Goal: Communication & Community: Answer question/provide support

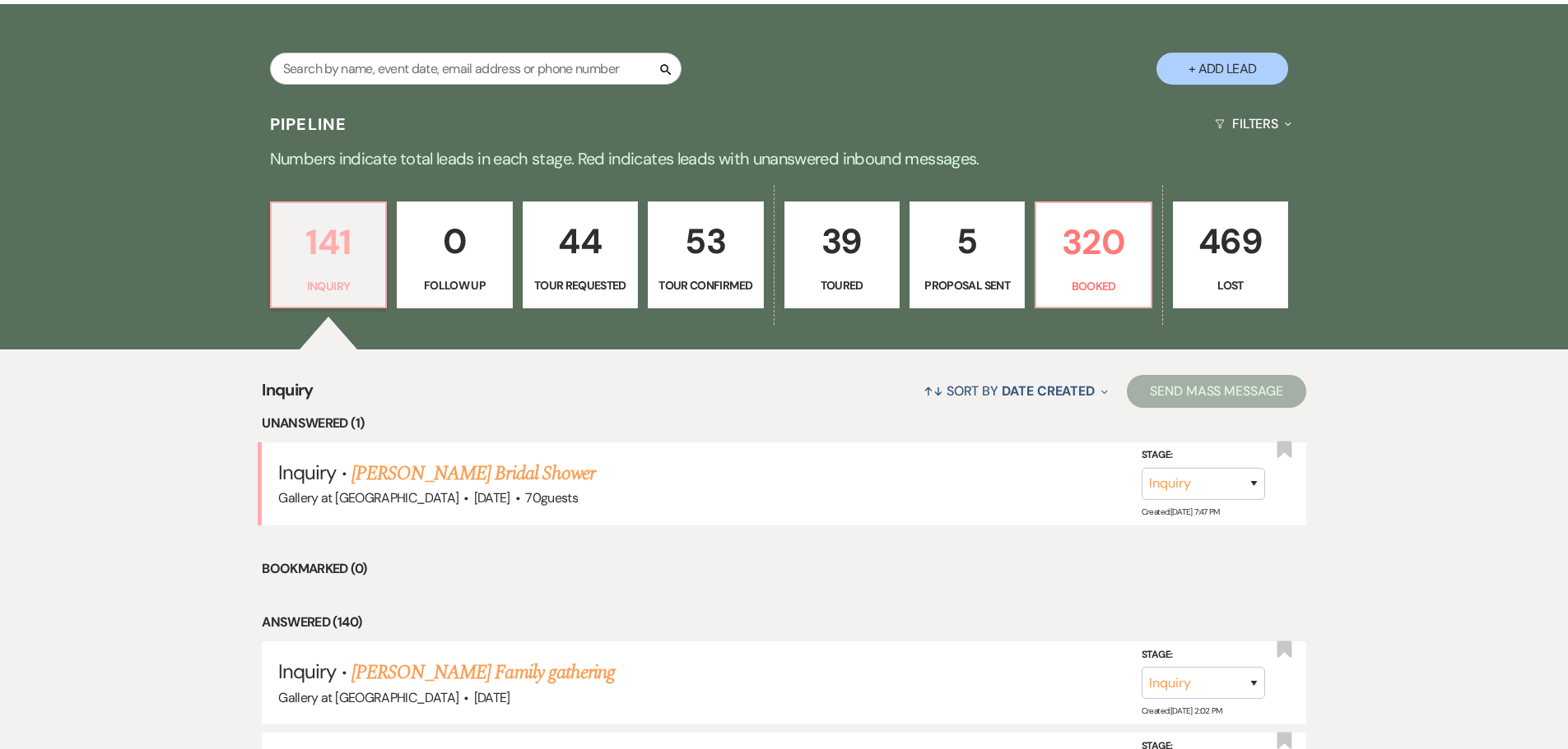
scroll to position [329, 0]
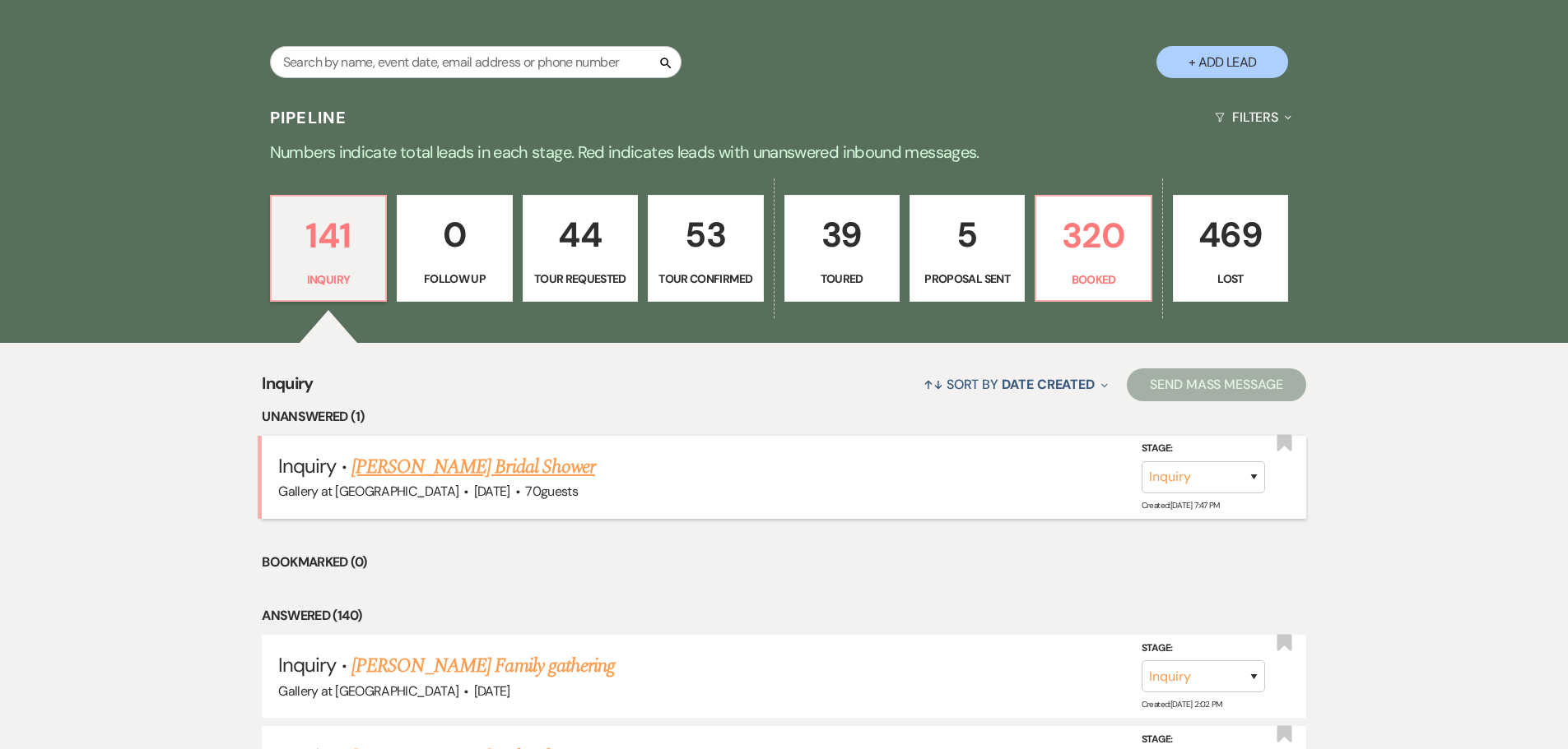
click at [463, 473] on link "[PERSON_NAME] Bridal Shower" at bounding box center [472, 466] width 243 height 30
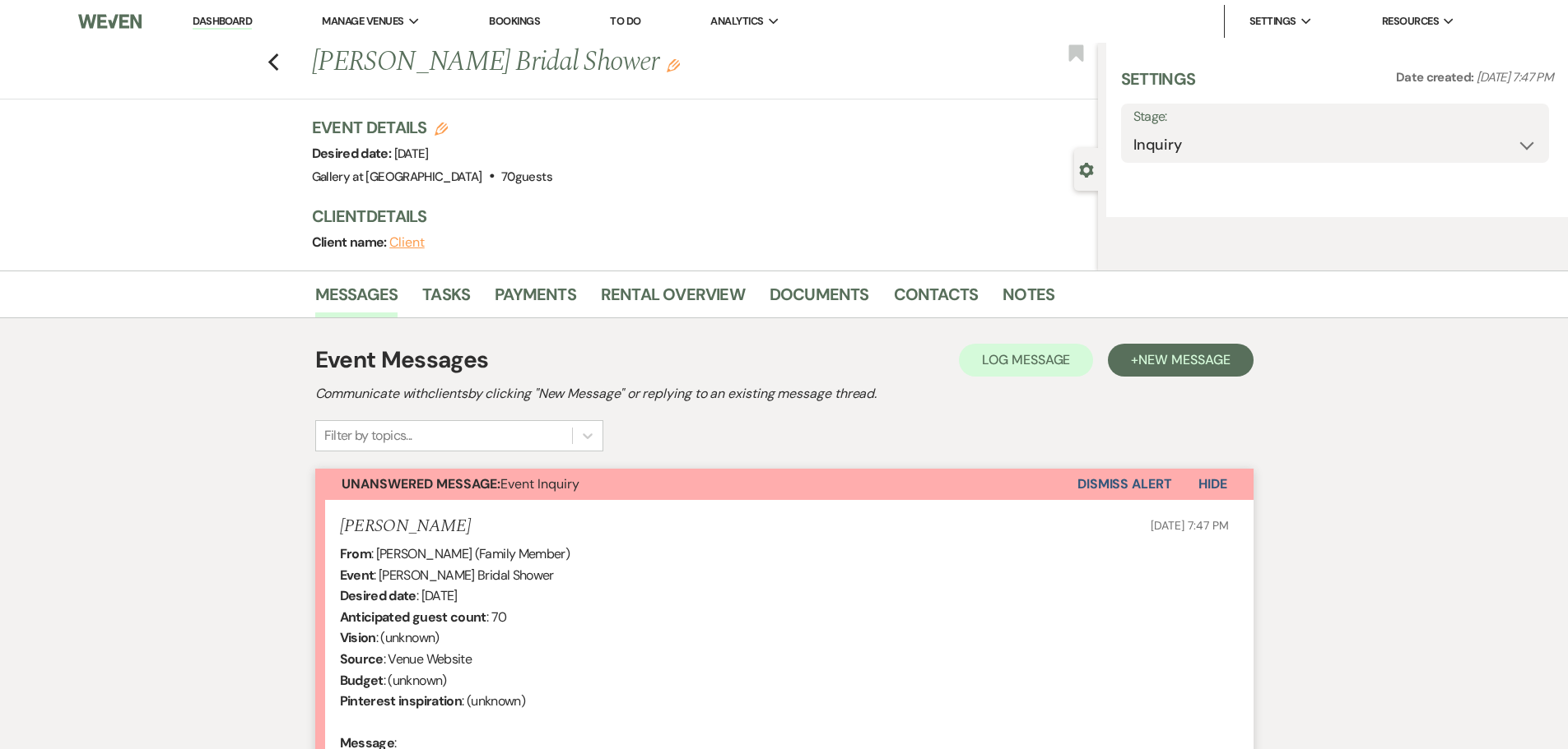
select select "5"
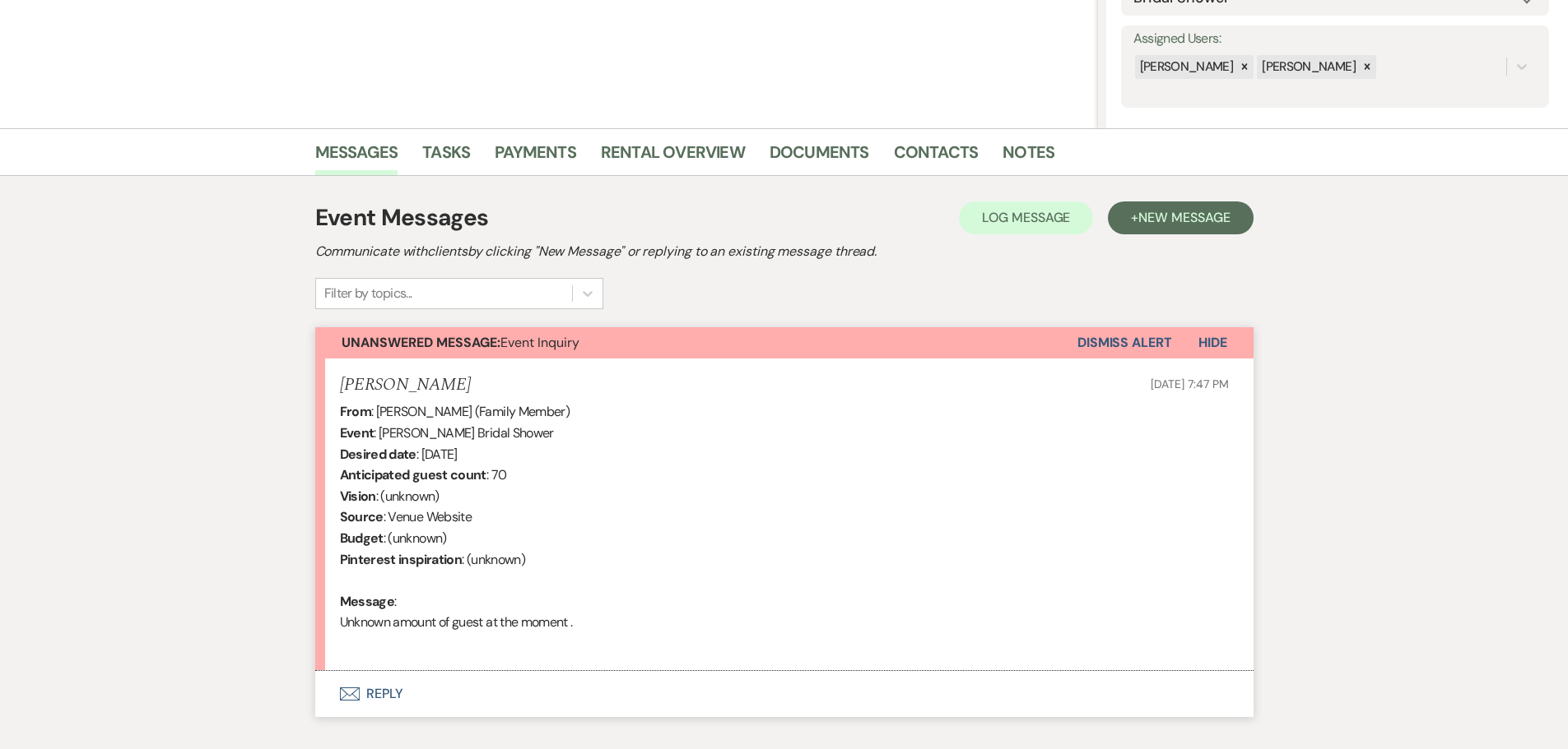
scroll to position [329, 0]
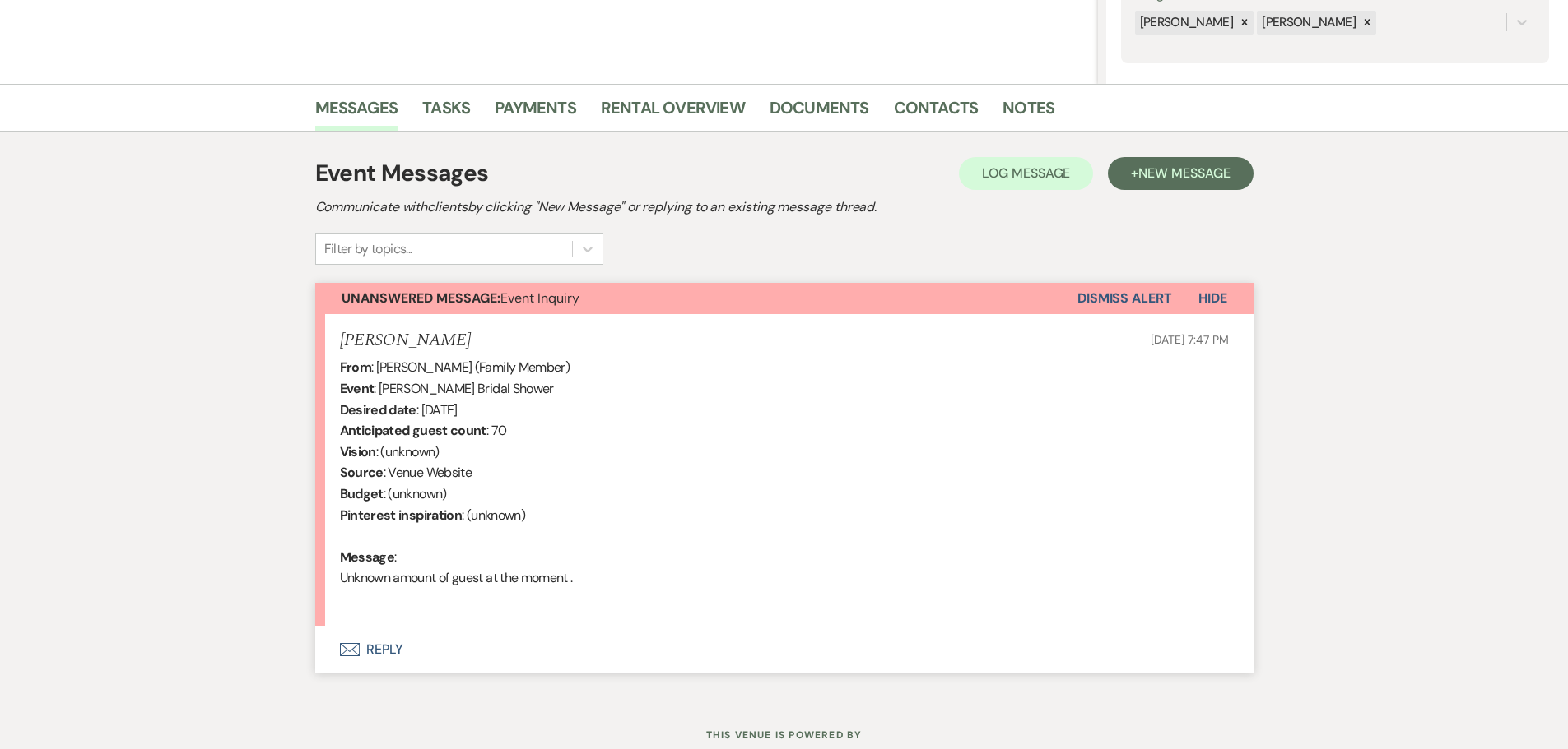
click at [379, 647] on button "Envelope Reply" at bounding box center [784, 649] width 938 height 46
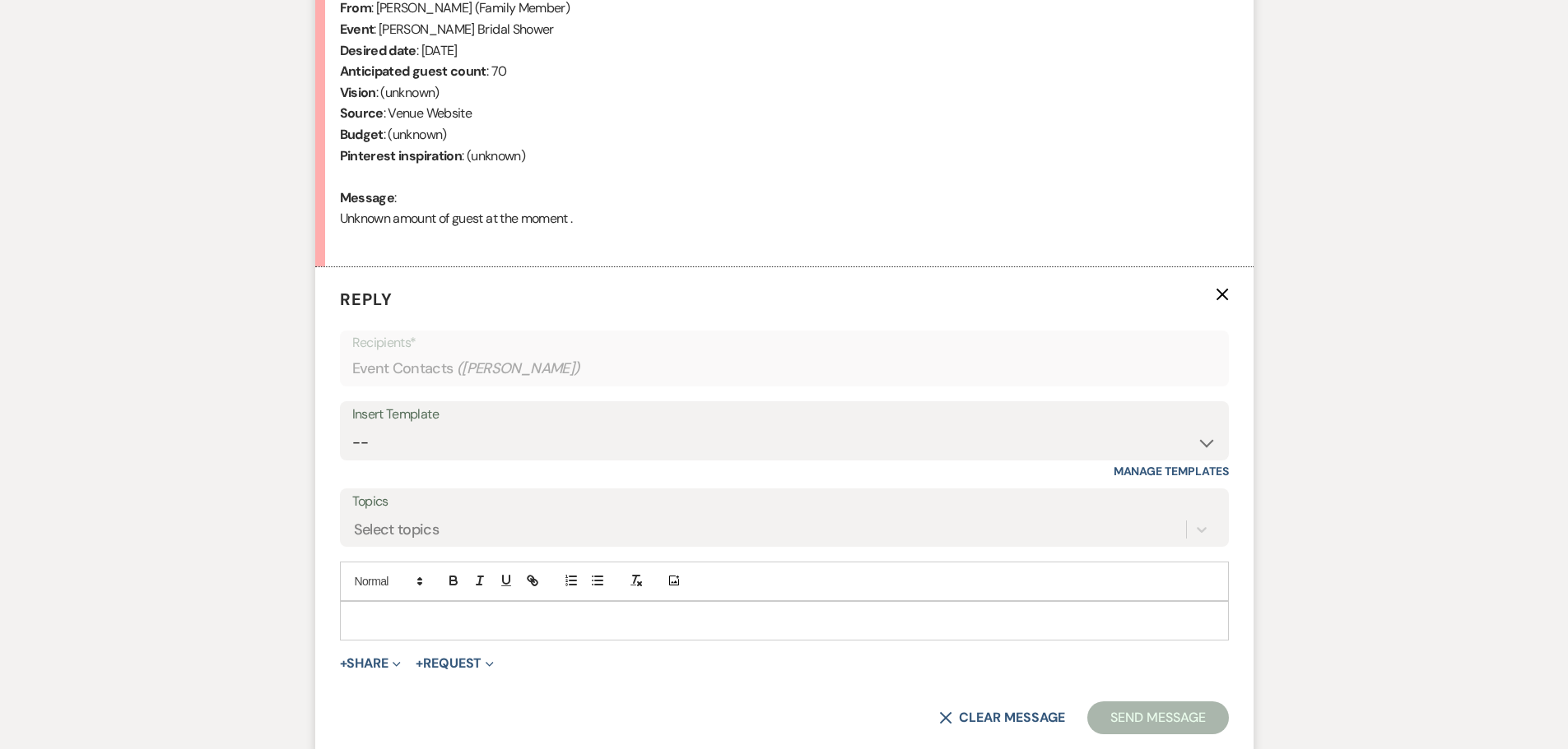
scroll to position [697, 0]
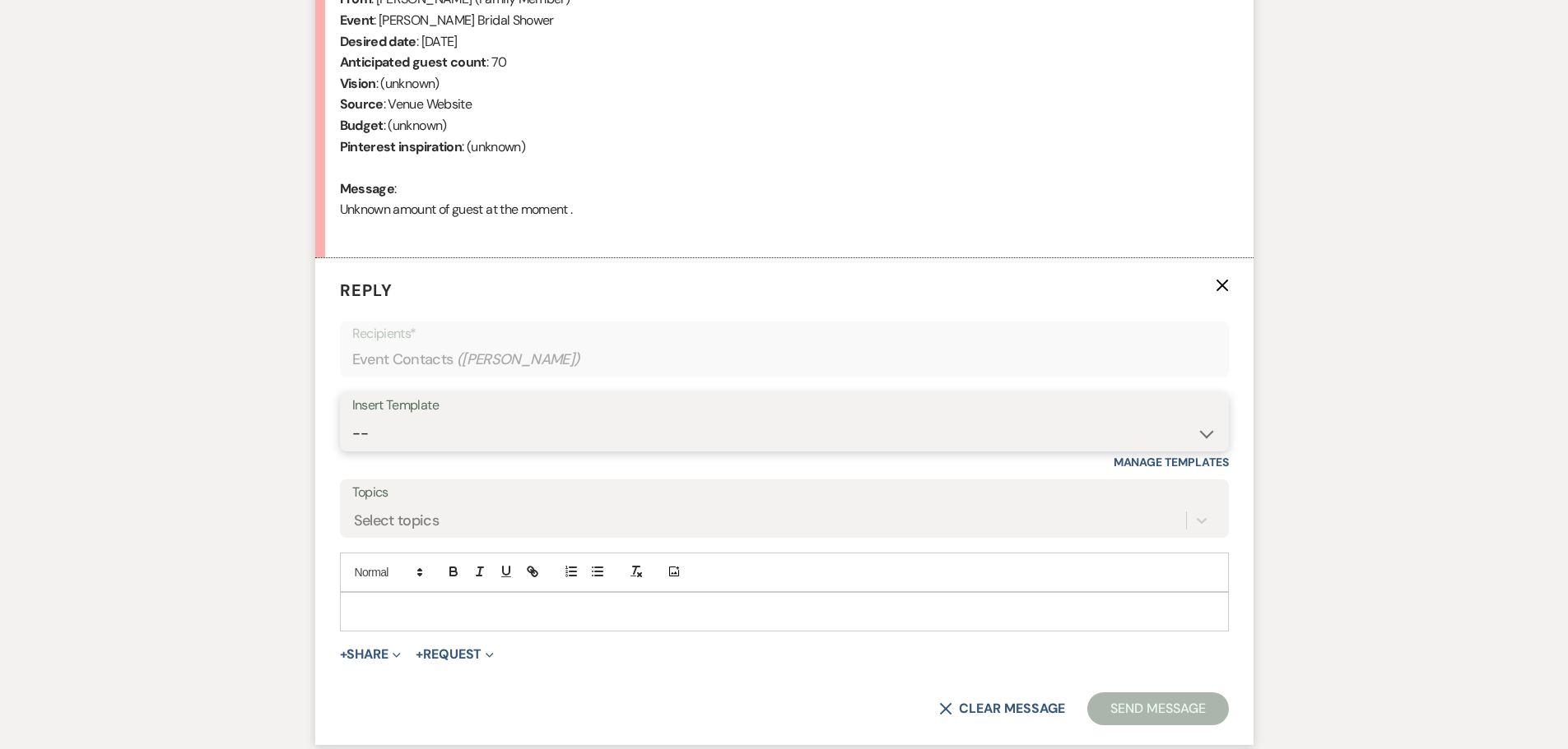
click at [402, 433] on select "-- Initial Inquiry Response-DATE IS AVAILABLE Initial Inquiry Response-DATE NOT…" at bounding box center [784, 434] width 864 height 32
select select "2561"
click at [352, 418] on select "-- Initial Inquiry Response-DATE IS AVAILABLE Initial Inquiry Response-DATE NOT…" at bounding box center [784, 434] width 864 height 32
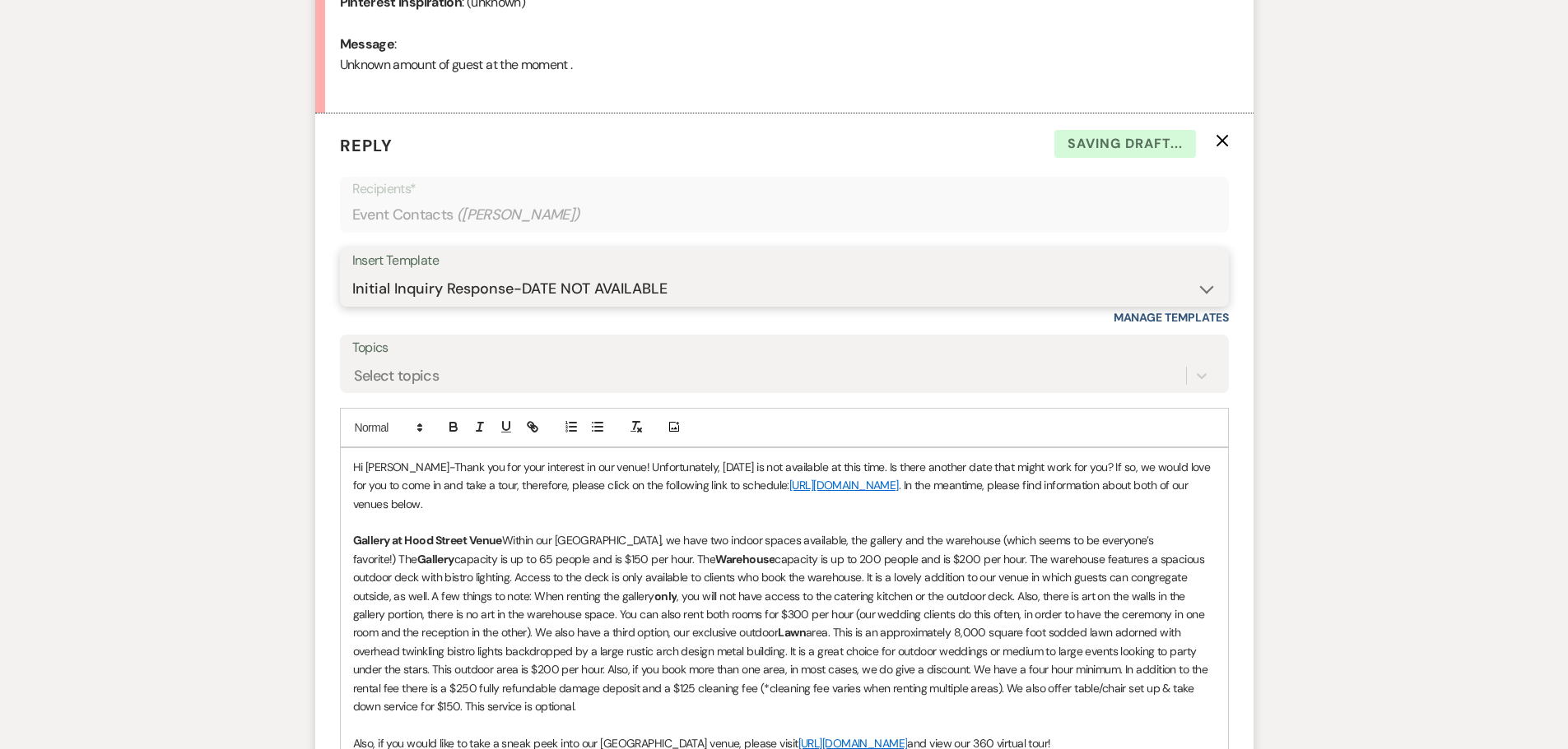
scroll to position [1026, 0]
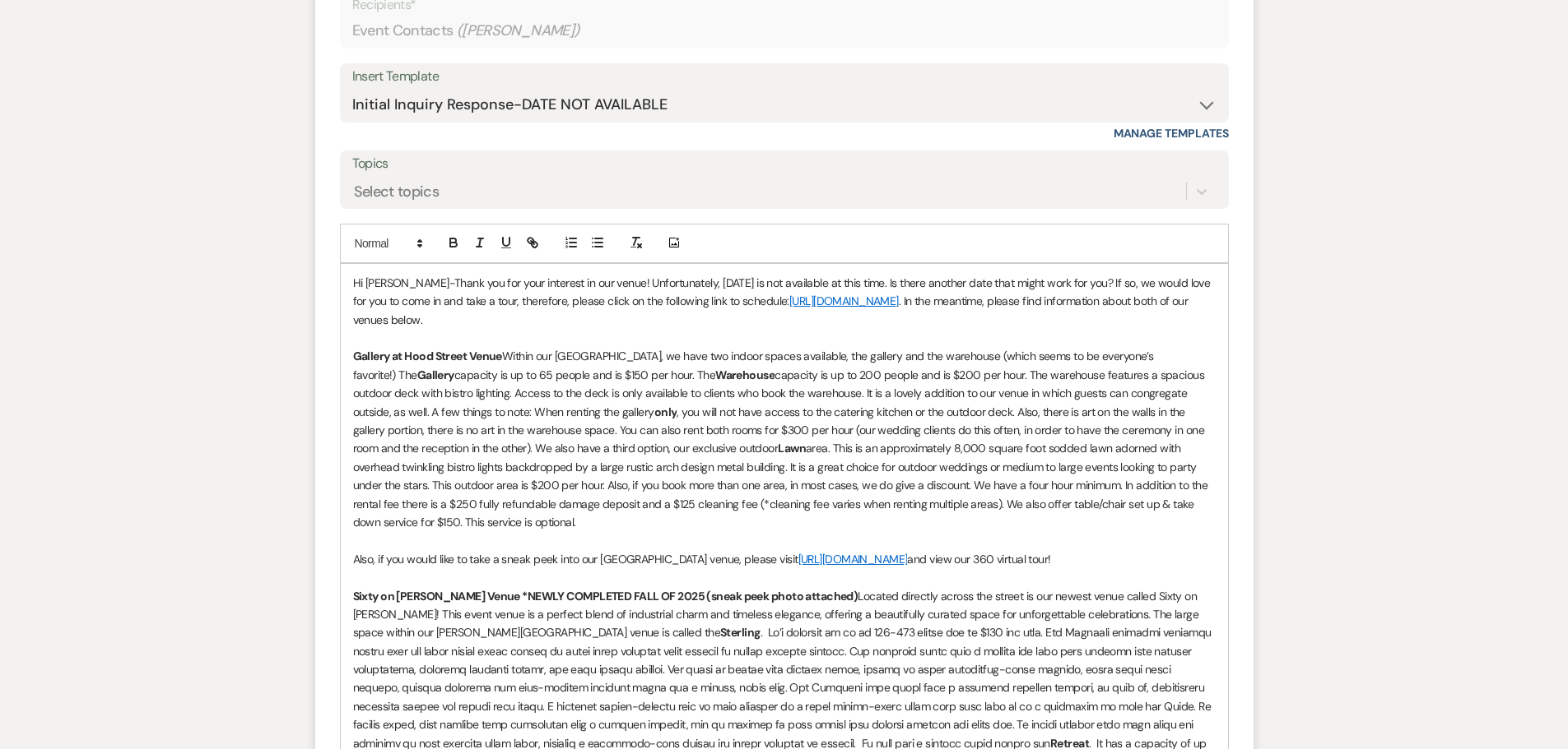
click at [679, 279] on p "Hi [PERSON_NAME]-Thank you for your interest in our venue! Unfortunately, [DATE…" at bounding box center [784, 300] width 863 height 55
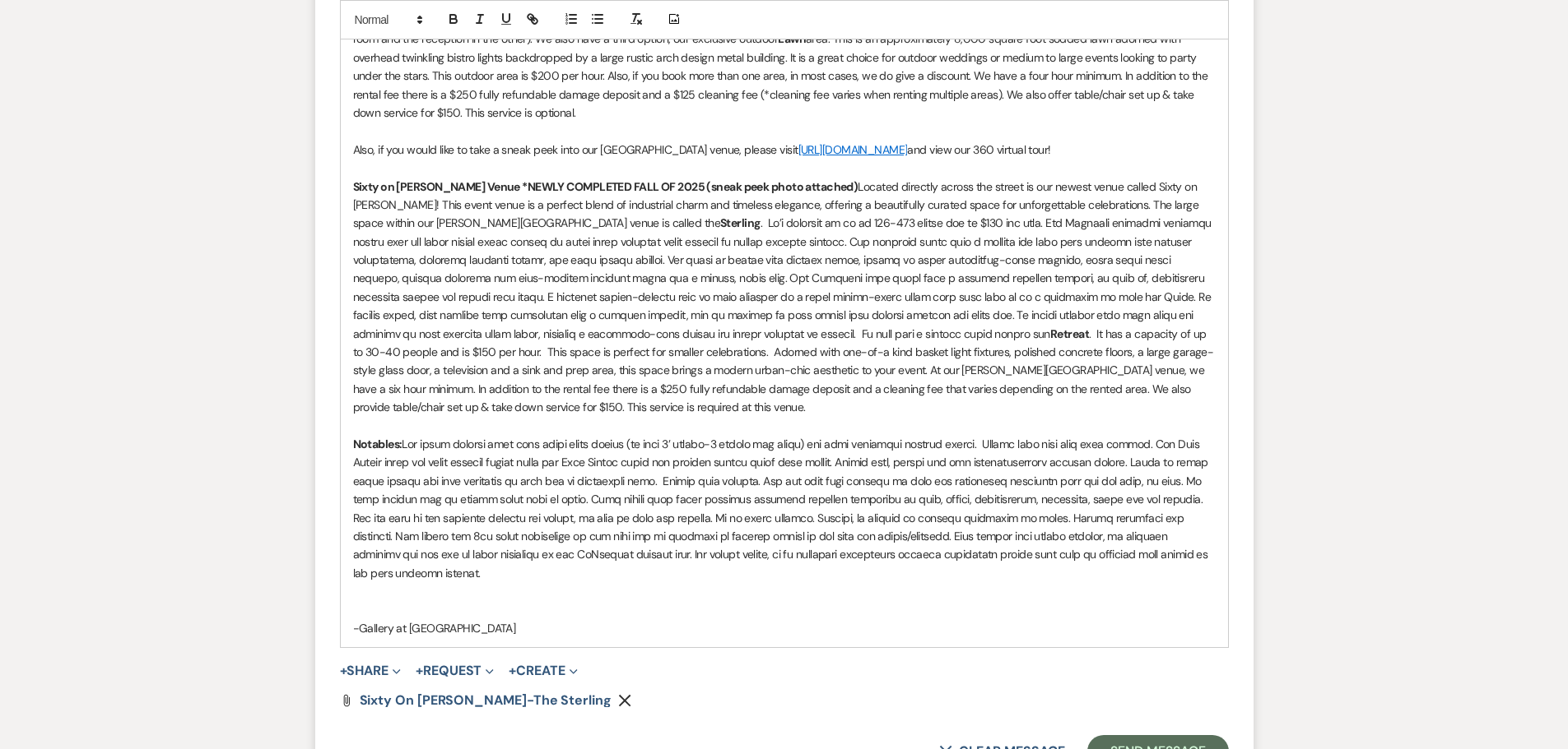
scroll to position [1438, 0]
click at [1146, 734] on button "Send Message" at bounding box center [1157, 750] width 141 height 33
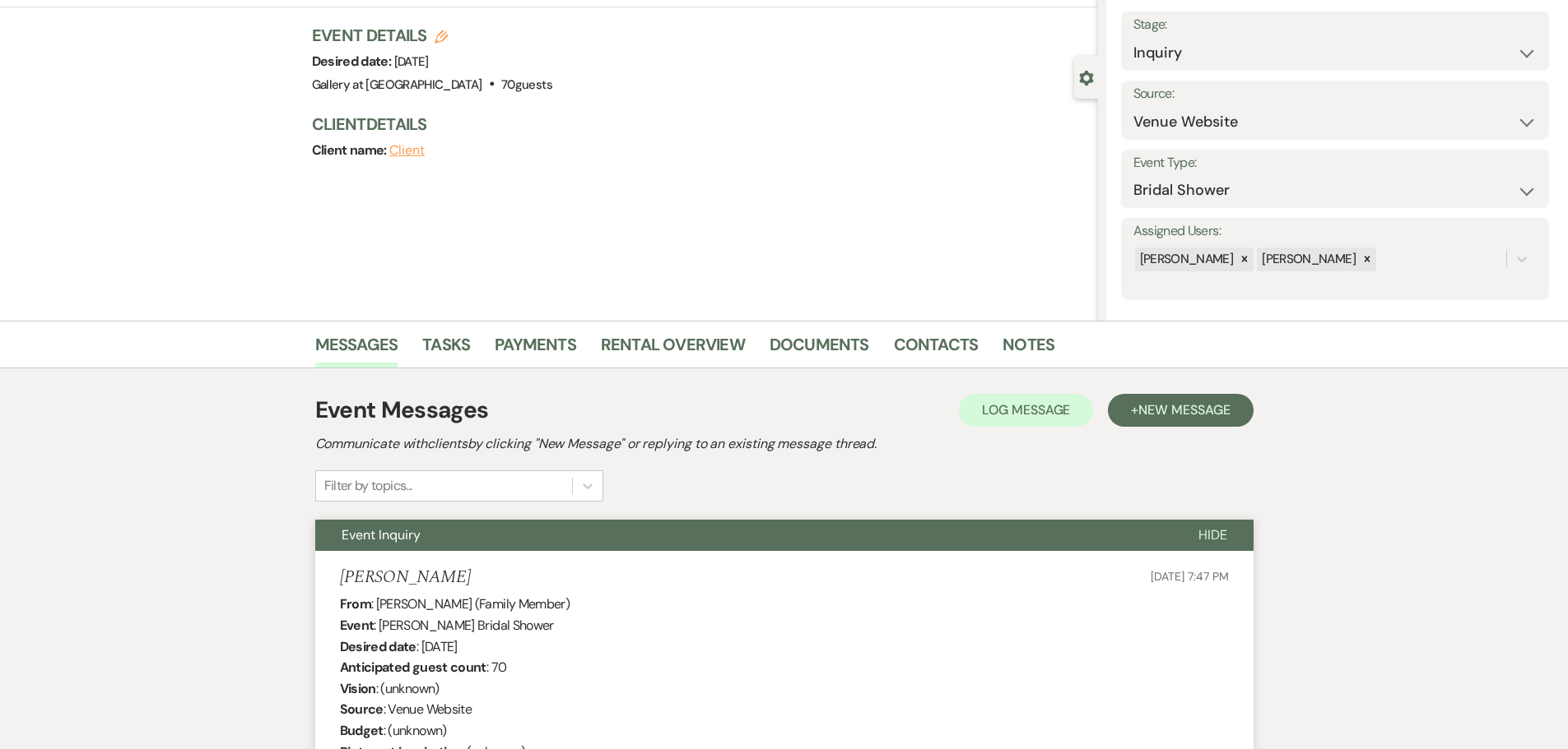
scroll to position [0, 0]
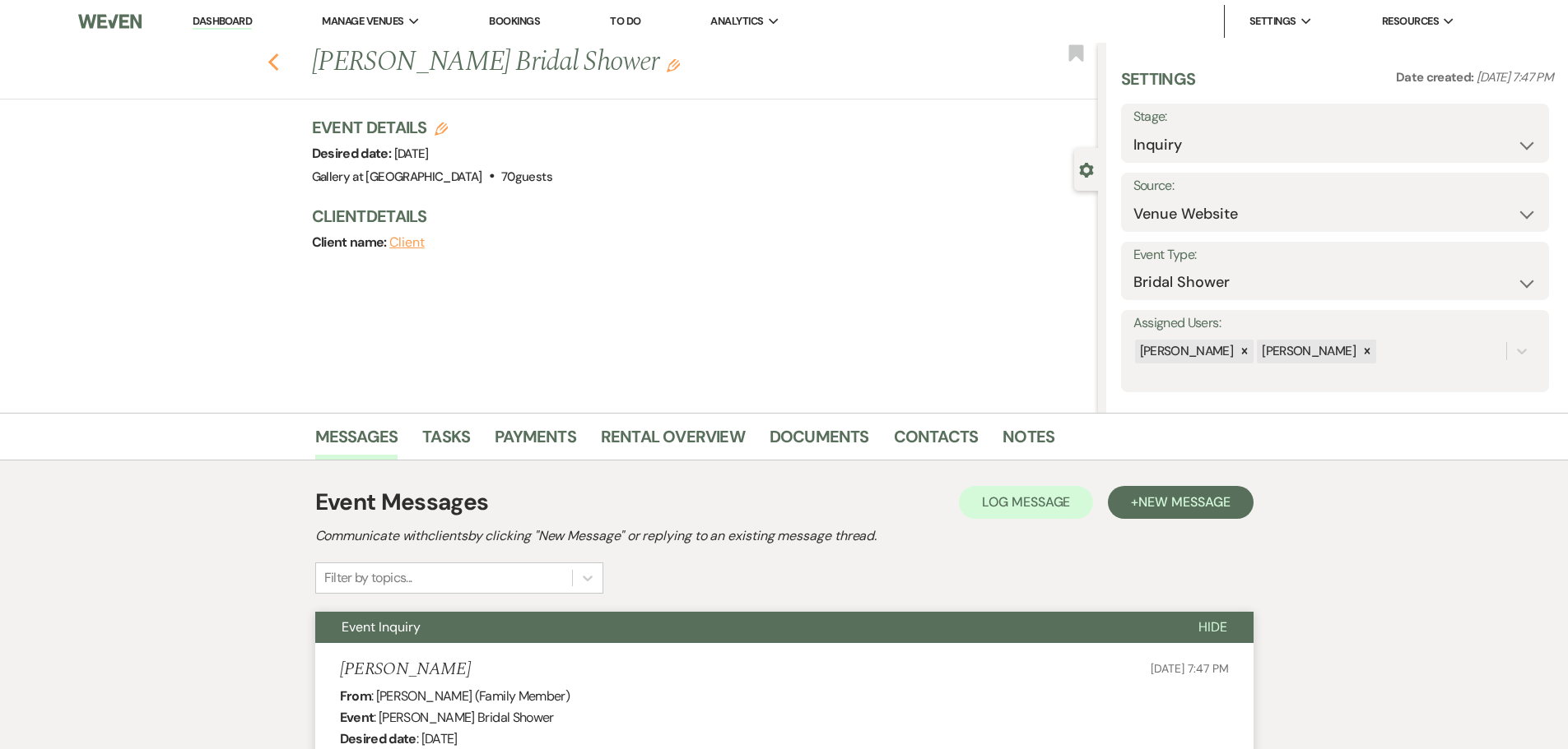
click at [280, 64] on icon "Previous" at bounding box center [274, 63] width 13 height 20
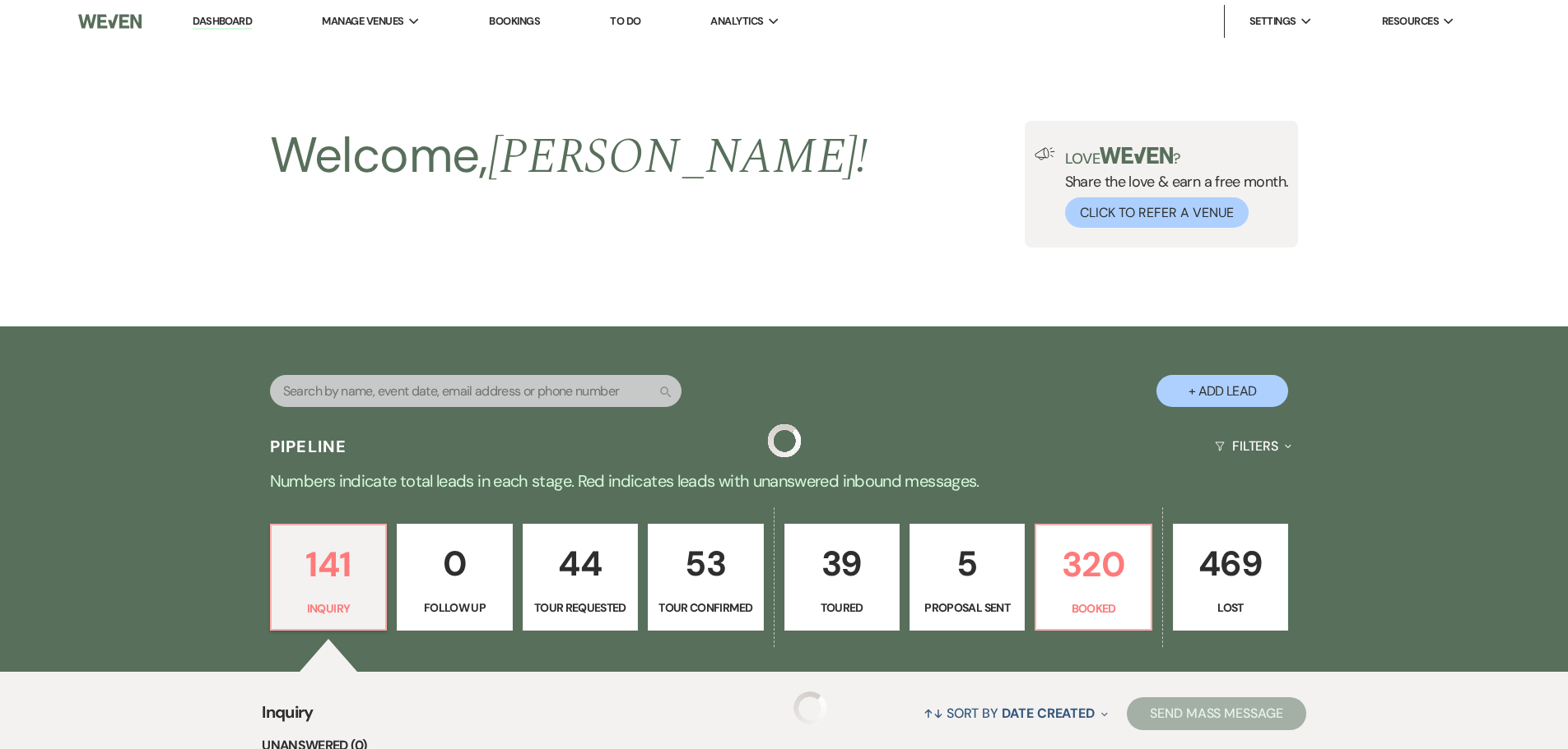
scroll to position [329, 0]
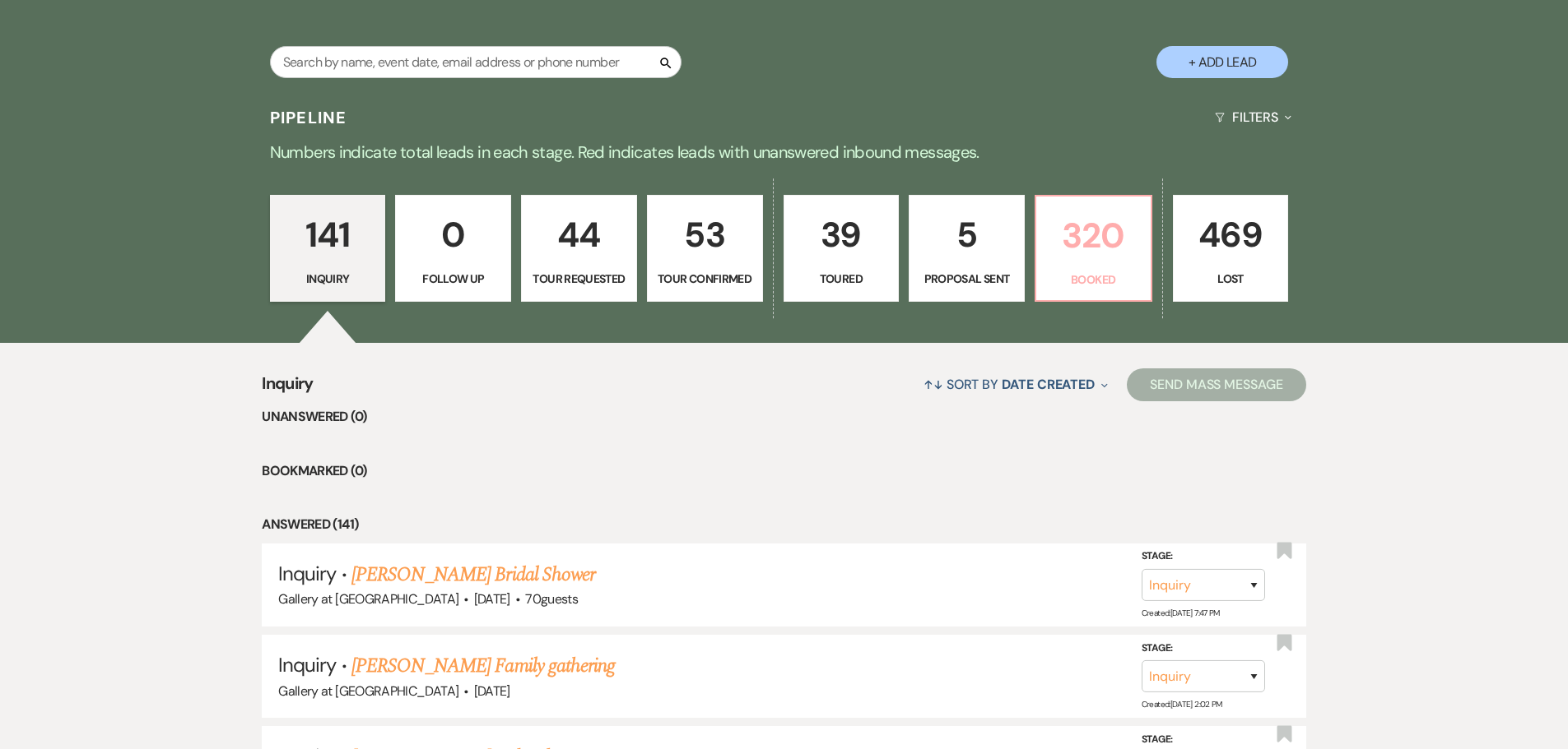
click at [1077, 271] on p "Booked" at bounding box center [1092, 280] width 94 height 18
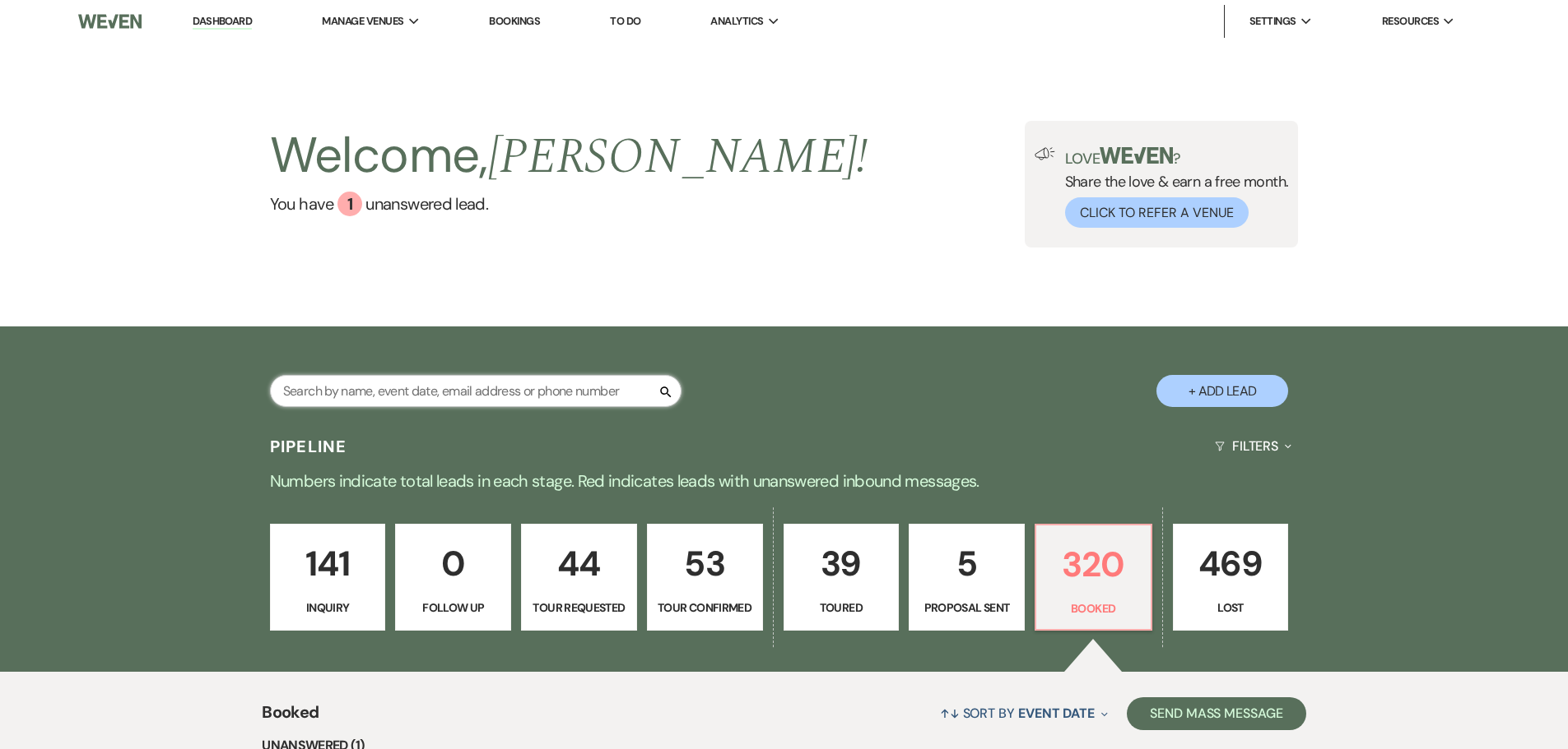
click at [346, 405] on input "text" at bounding box center [476, 391] width 411 height 32
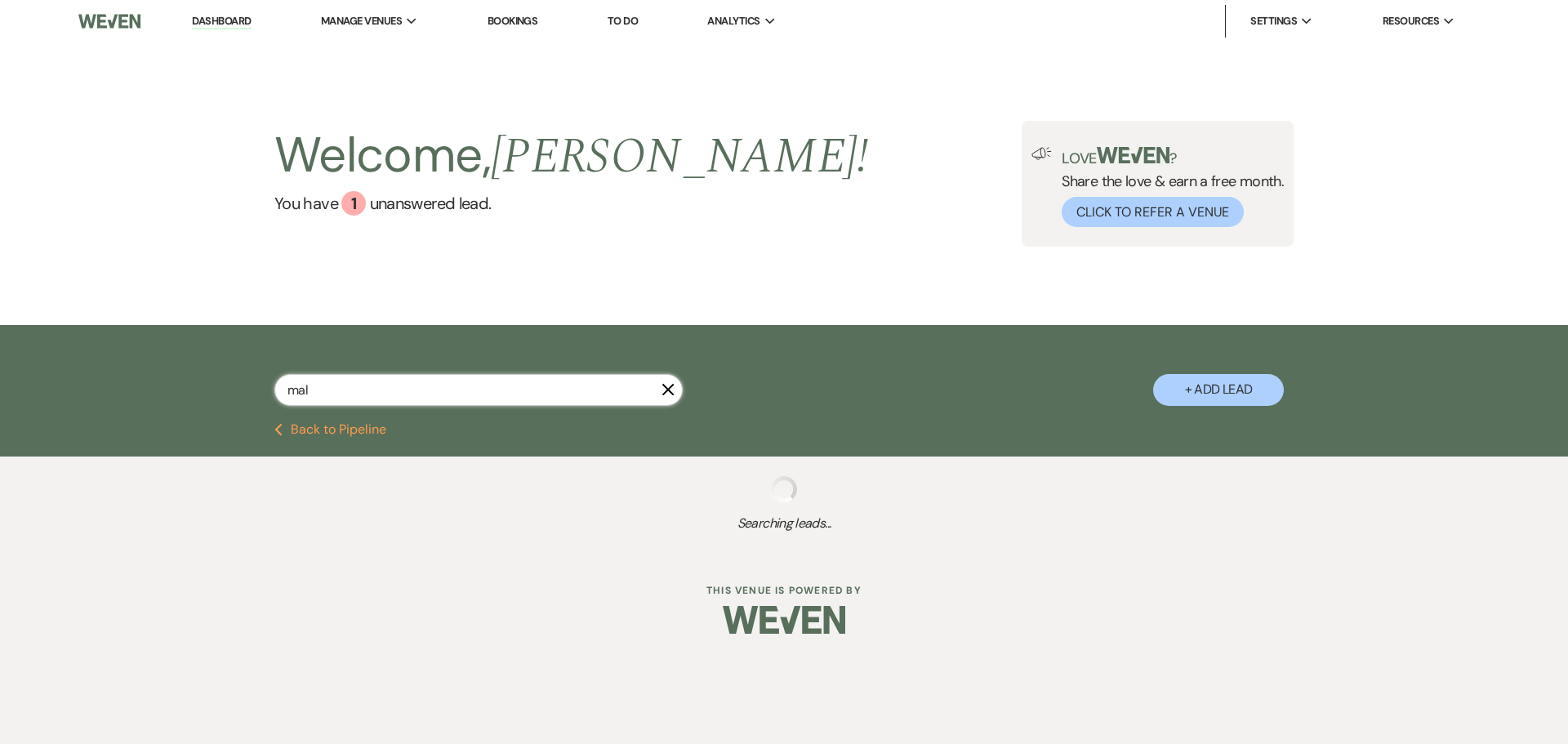
type input "mall"
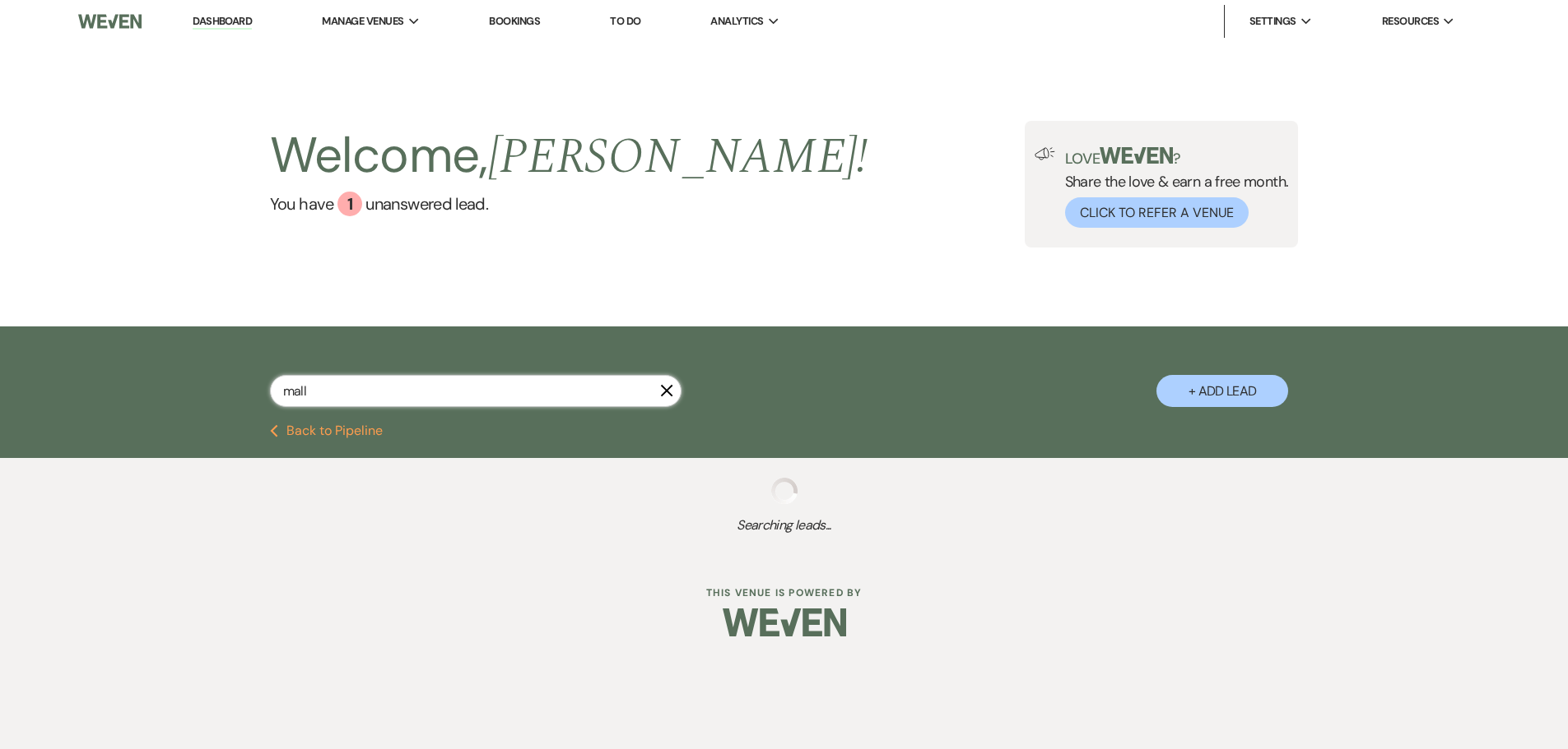
select select "8"
select select "4"
select select "8"
select select "4"
select select "8"
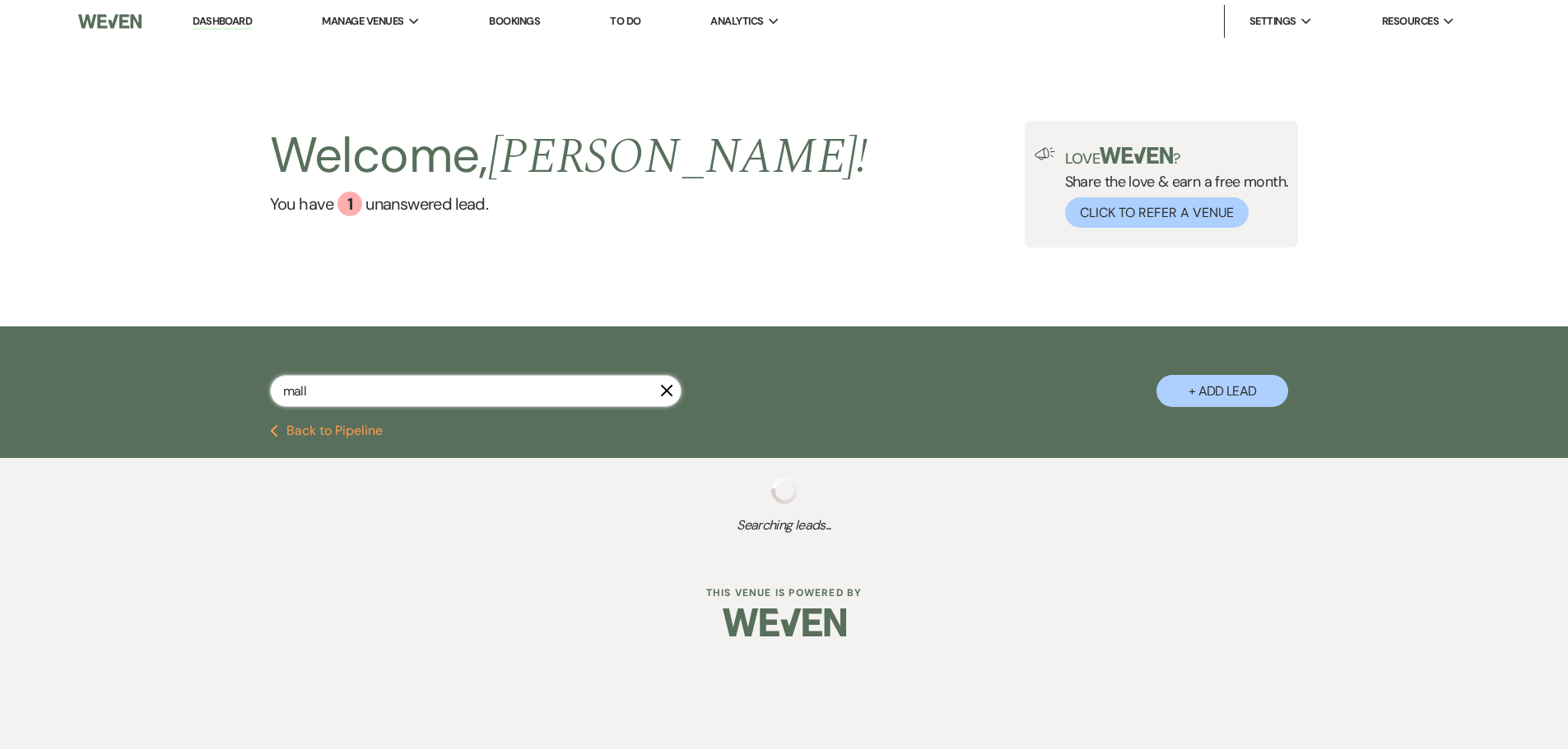
select select "8"
select select "5"
select select "8"
select select "5"
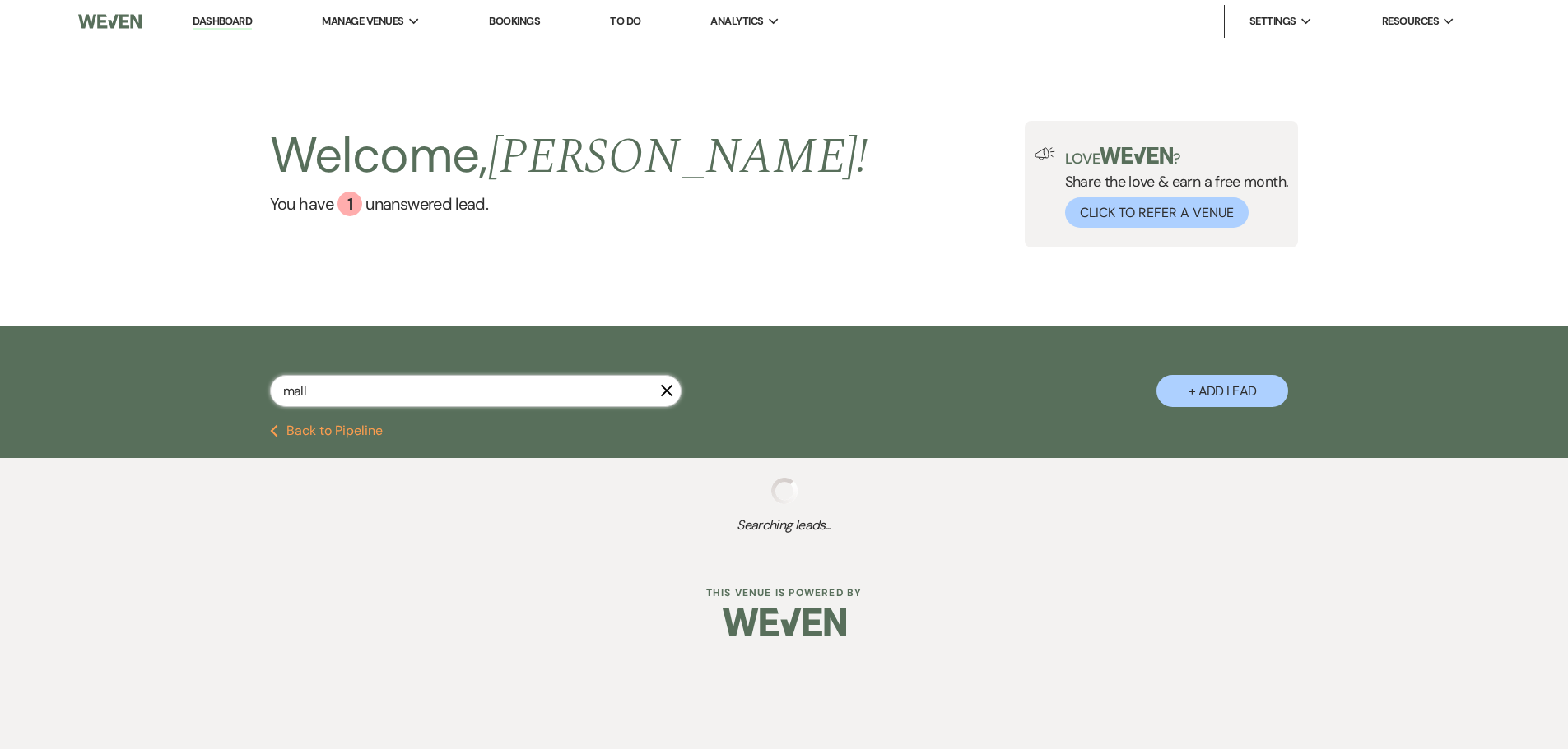
select select "8"
select select "5"
select select "8"
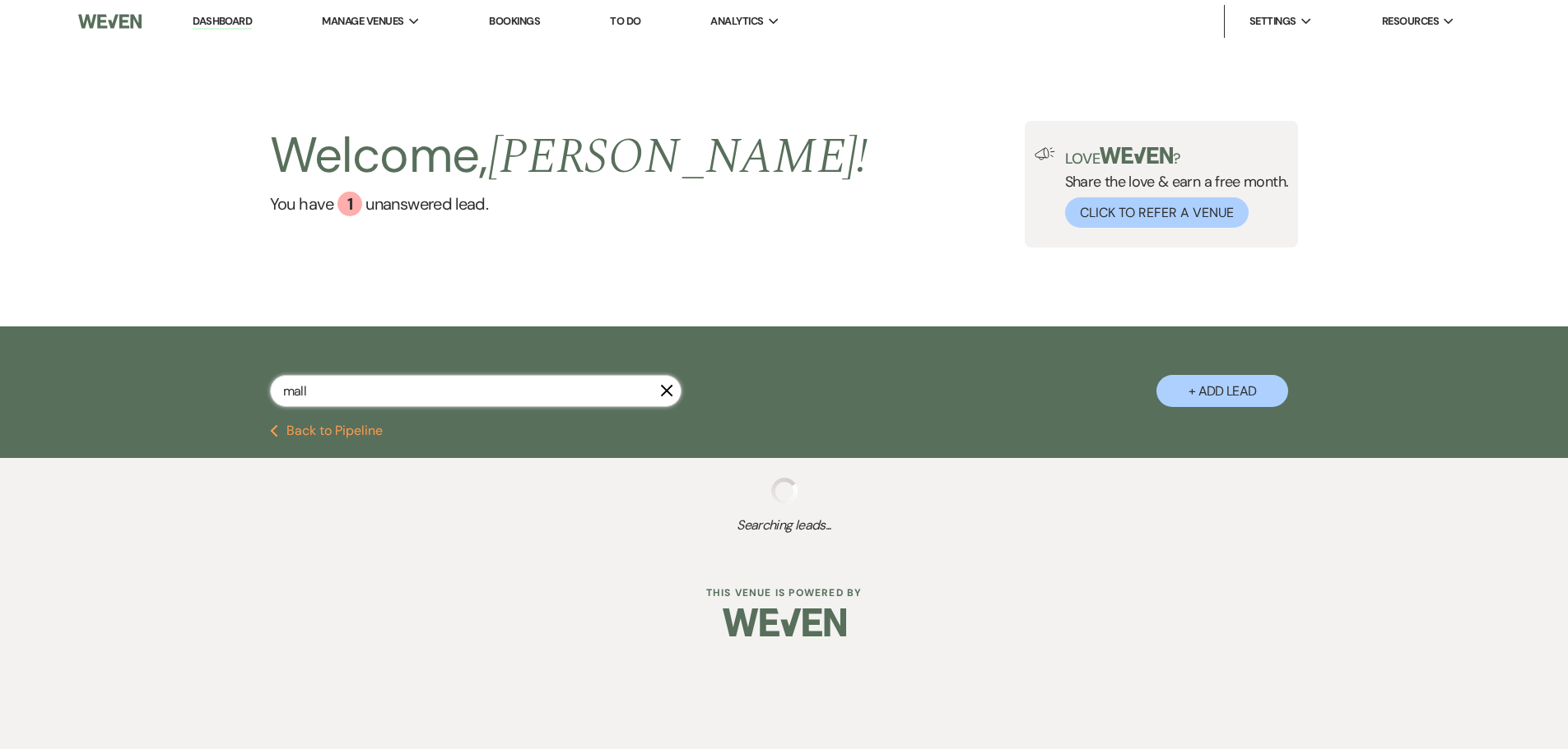
select select "5"
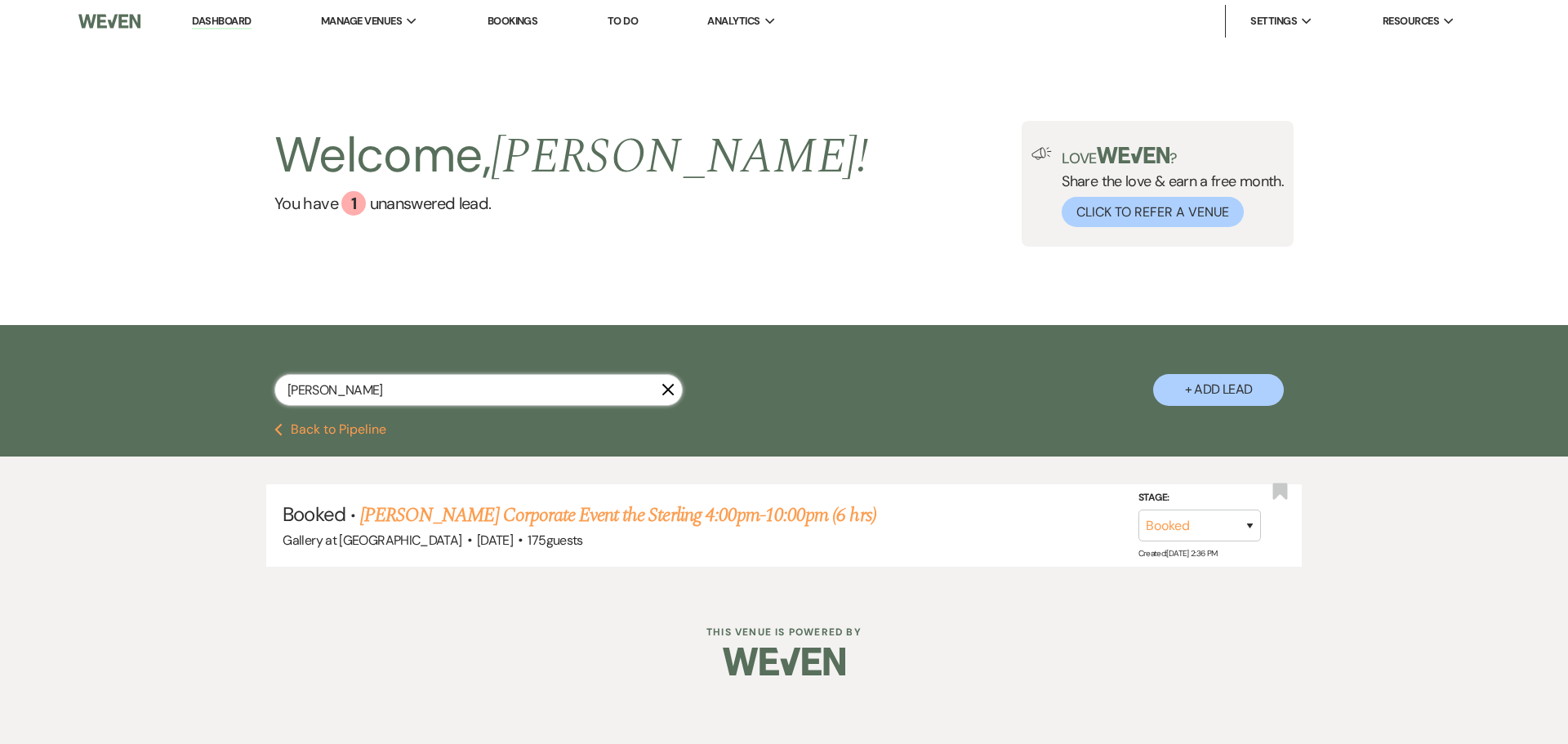
type input "[PERSON_NAME]"
click at [668, 388] on use "button" at bounding box center [669, 390] width 12 height 12
